Goal: Book appointment/travel/reservation

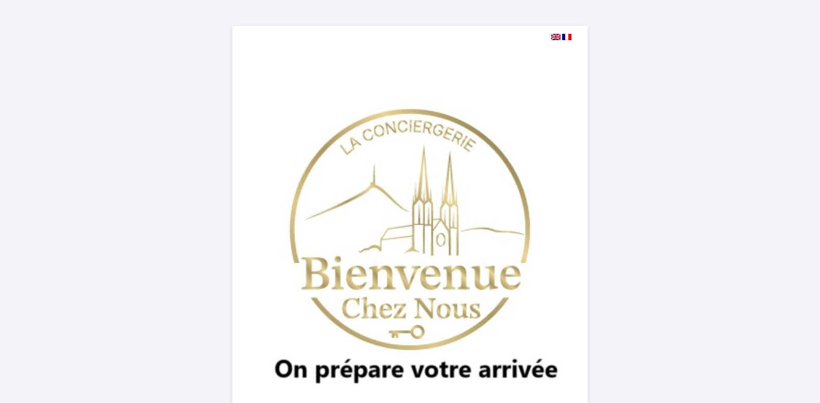
select select
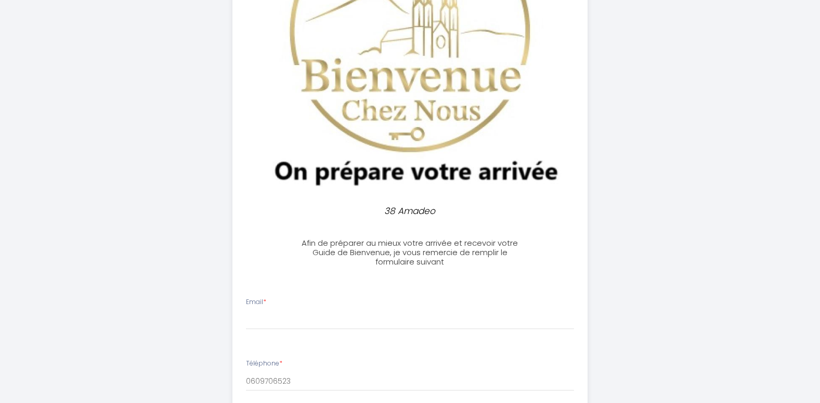
scroll to position [312, 0]
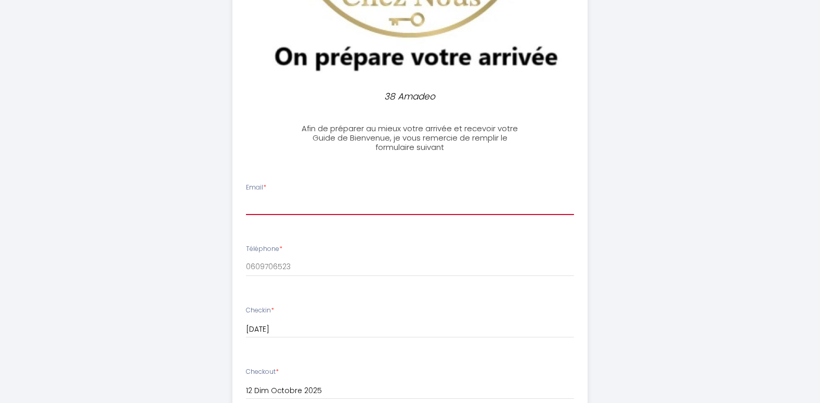
click at [404, 204] on input "Email *" at bounding box center [410, 205] width 328 height 19
type input "fabienne.boutholeau@gmail.com"
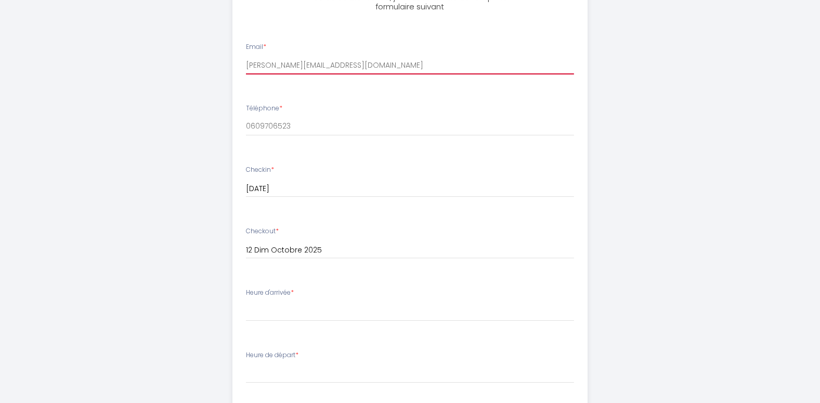
scroll to position [520, 0]
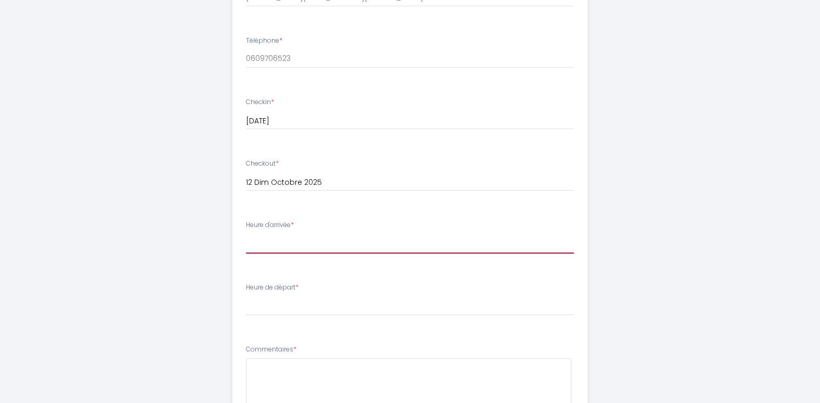
click at [426, 246] on select "17:00 17:30 18:00 18:30 19:00 19:30 20:00 20:30 21:00 21:30 22:00" at bounding box center [410, 244] width 328 height 20
click at [424, 242] on select "17:00 17:30 18:00 18:30 19:00 19:30 20:00 20:30 21:00 21:30 22:00" at bounding box center [410, 244] width 328 height 20
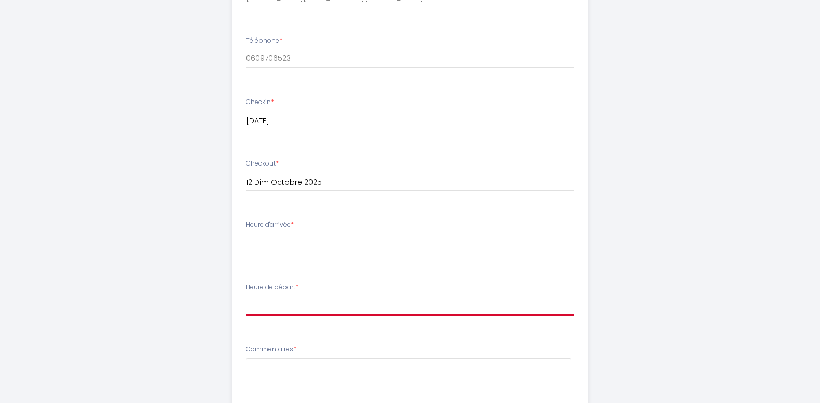
click at [330, 301] on select "00:00 00:30 01:00 01:30 02:00 02:30 03:00 03:30 04:00 04:30 05:00 05:30 06:00 0…" at bounding box center [410, 305] width 328 height 20
select select "10:00"
click at [246, 295] on select "00:00 00:30 01:00 01:30 02:00 02:30 03:00 03:30 04:00 04:30 05:00 05:30 06:00 0…" at bounding box center [410, 305] width 328 height 20
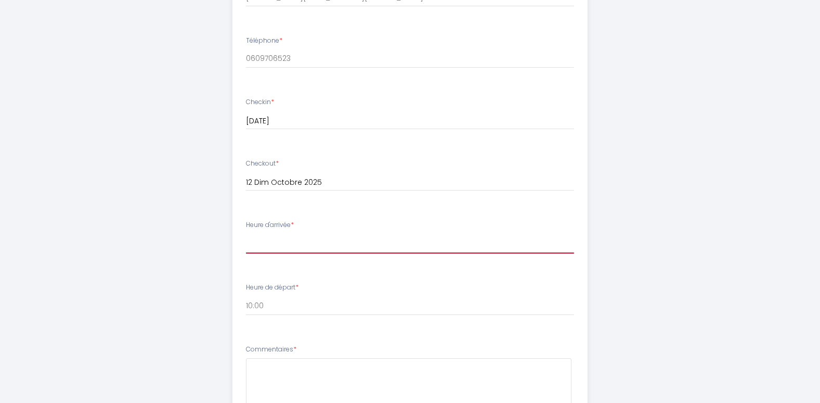
click at [328, 246] on select "17:00 17:30 18:00 18:30 19:00 19:30 20:00 20:30 21:00 21:30 22:00" at bounding box center [410, 244] width 328 height 20
click at [306, 247] on select "17:00 17:30 18:00 18:30 19:00 19:30 20:00 20:30 21:00 21:30 22:00" at bounding box center [410, 244] width 328 height 20
click at [309, 236] on select "17:00 17:30 18:00 18:30 19:00 19:30 20:00 20:30 21:00 21:30 22:00" at bounding box center [410, 244] width 328 height 20
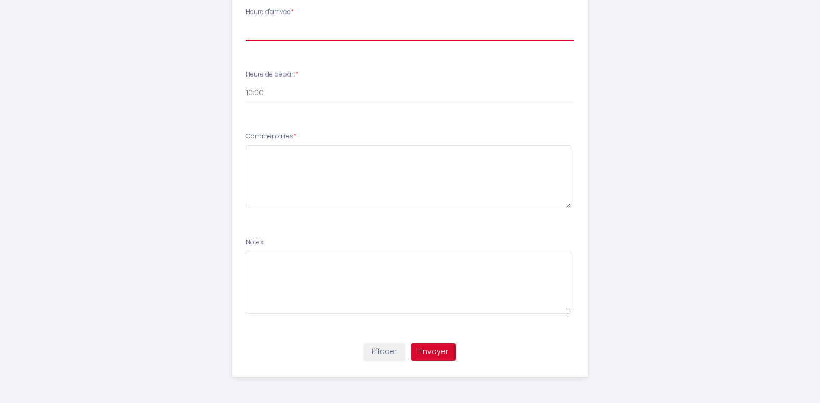
scroll to position [629, 0]
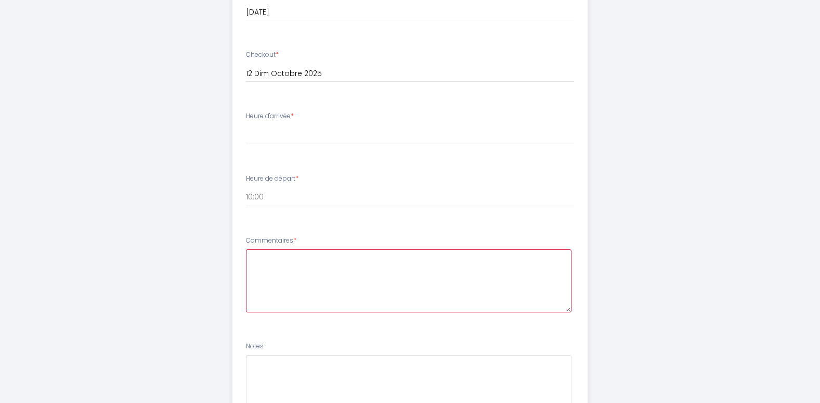
click at [327, 279] on textarea at bounding box center [409, 280] width 326 height 63
type textarea "n"
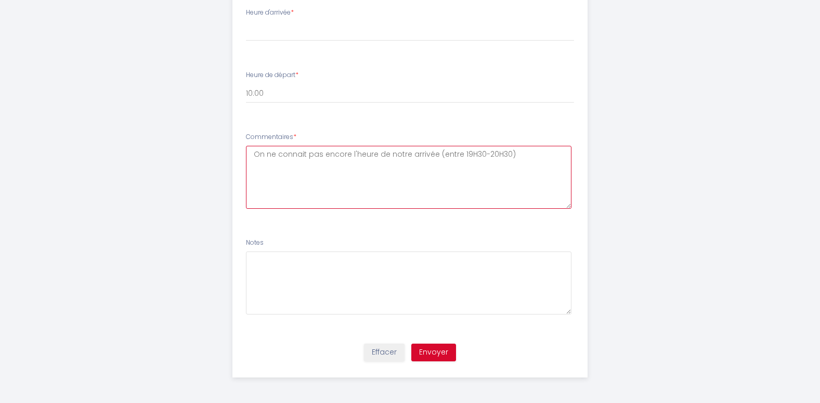
scroll to position [733, 0]
type textarea "On ne connait pas encore l'heure de notre arrivée (entre 19H30-20H30)"
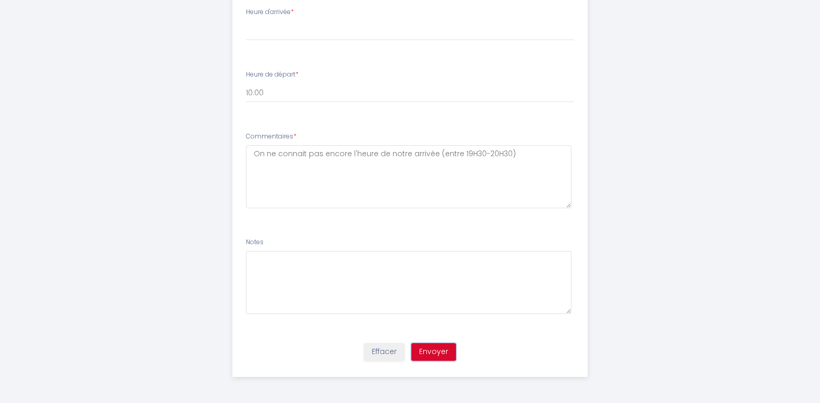
click at [443, 354] on button "Envoyer" at bounding box center [433, 352] width 45 height 18
click at [298, 25] on select "17:00 17:30 18:00 18:30 19:00 19:30 20:00 20:30 21:00 21:30 22:00" at bounding box center [410, 31] width 328 height 20
select select "20:00"
click at [246, 21] on select "17:00 17:30 18:00 18:30 19:00 19:30 20:00 20:30 21:00 21:30 22:00" at bounding box center [410, 31] width 328 height 20
click at [434, 353] on button "Envoyer" at bounding box center [433, 352] width 45 height 18
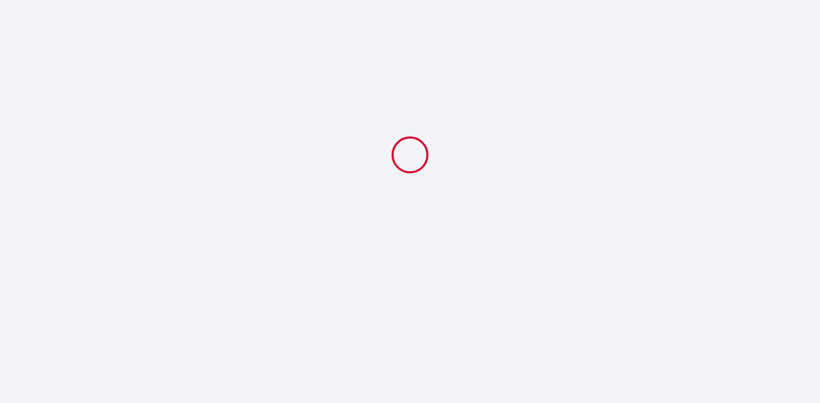
scroll to position [0, 0]
select select "20:00"
select select "10:00"
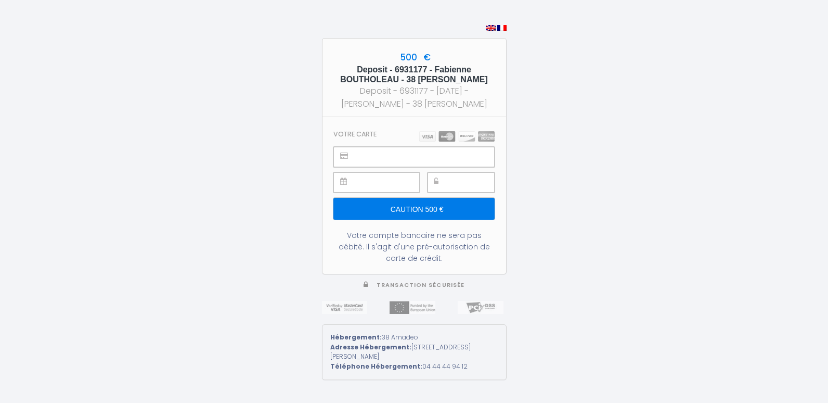
click at [443, 213] on input "Caution 500 €" at bounding box center [413, 209] width 161 height 22
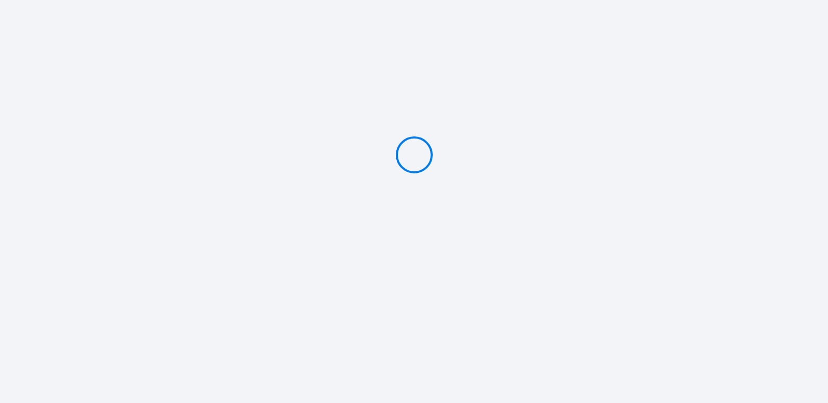
type input "Caution 500 €"
